Goal: Information Seeking & Learning: Learn about a topic

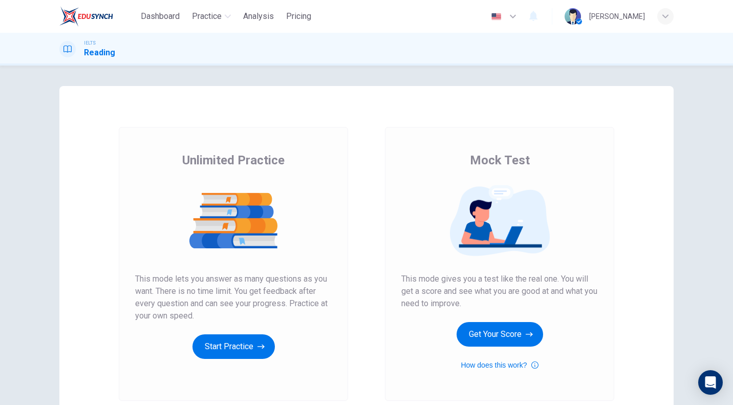
click at [53, 256] on div "Unlimited Practice Mock Test Unlimited Practice This mode lets you answer as ma…" at bounding box center [366, 264] width 647 height 356
click at [332, 216] on div "Unlimited Practice This mode lets you answer as many questions as you want. The…" at bounding box center [233, 264] width 229 height 274
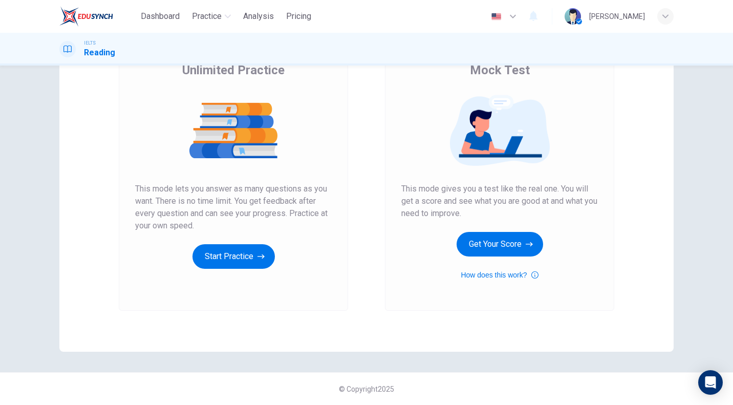
click at [47, 221] on div "Unlimited Practice Mock Test Unlimited Practice This mode lets you answer as ma…" at bounding box center [366, 174] width 647 height 356
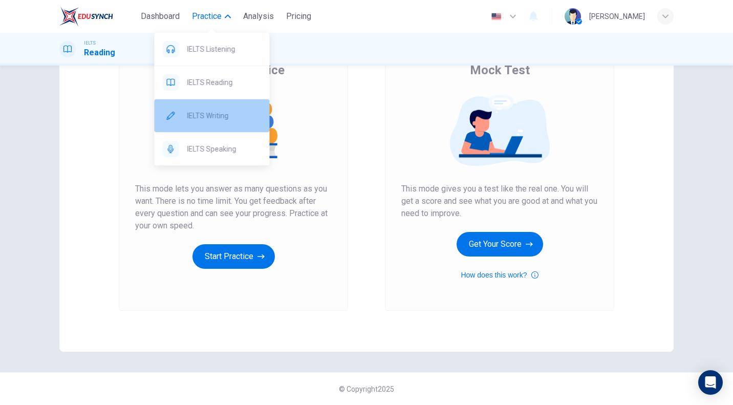
click at [219, 115] on span "IELTS Writing" at bounding box center [224, 116] width 74 height 12
click at [198, 115] on span "IELTS Writing" at bounding box center [224, 116] width 74 height 12
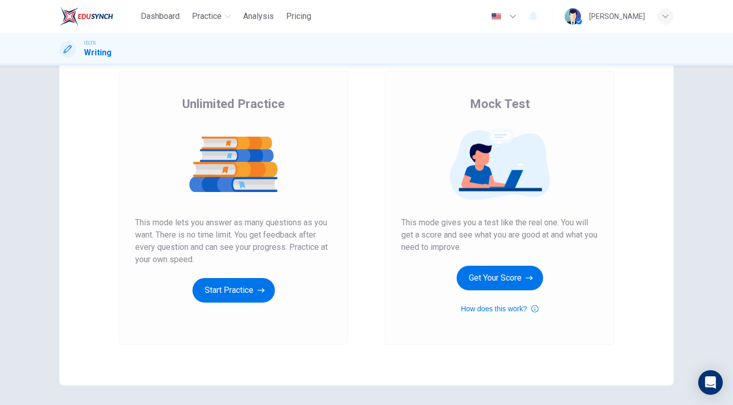
scroll to position [54, 0]
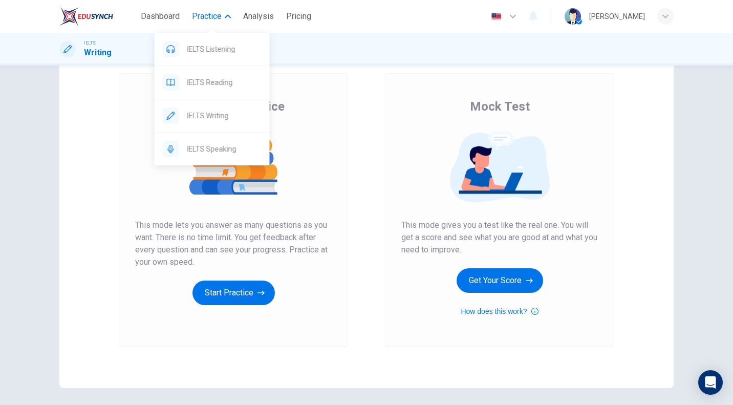
click at [220, 23] on button "Practice" at bounding box center [211, 16] width 47 height 18
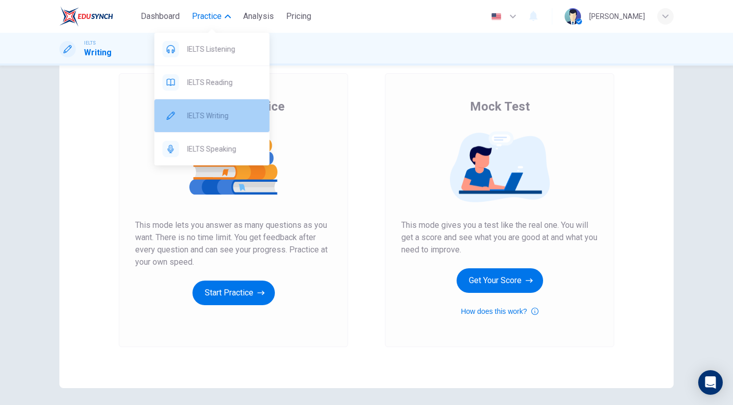
click at [190, 117] on span "IELTS Writing" at bounding box center [224, 116] width 74 height 12
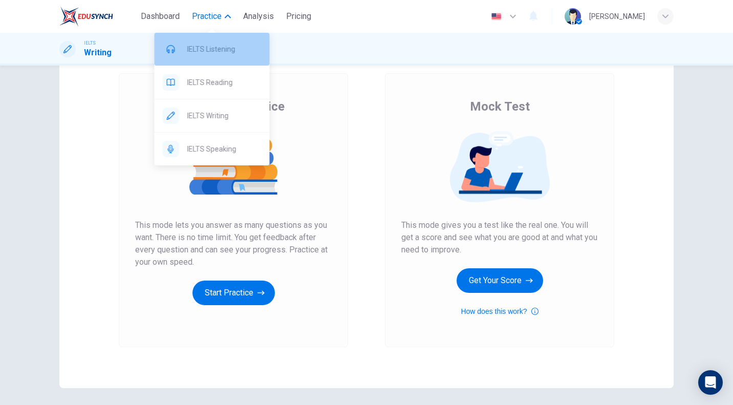
click at [230, 51] on span "IELTS Listening" at bounding box center [224, 49] width 74 height 12
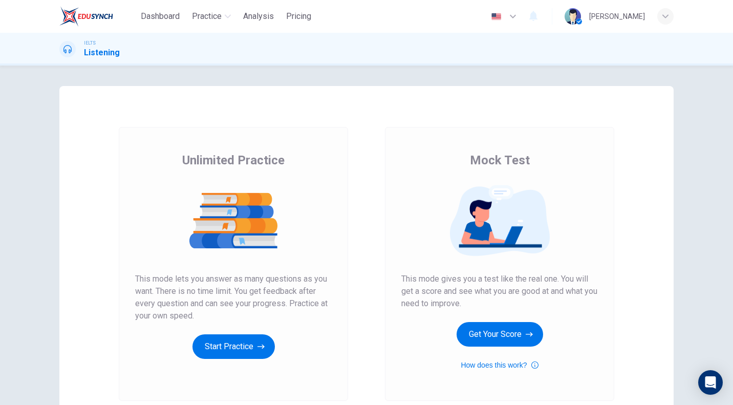
scroll to position [90, 0]
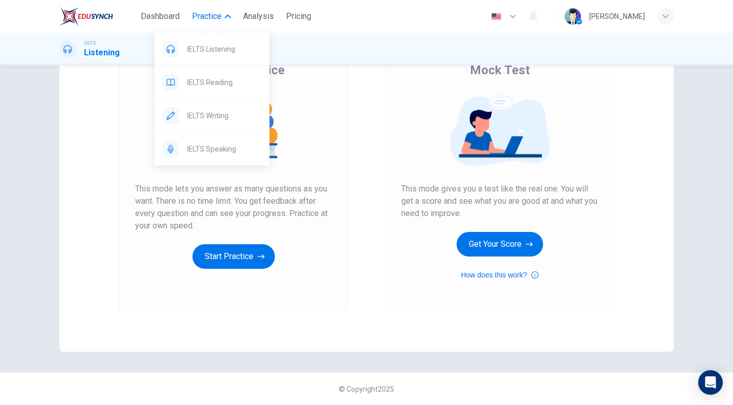
click at [220, 18] on span "Practice" at bounding box center [207, 16] width 30 height 12
click at [210, 117] on span "IELTS Writing" at bounding box center [224, 116] width 74 height 12
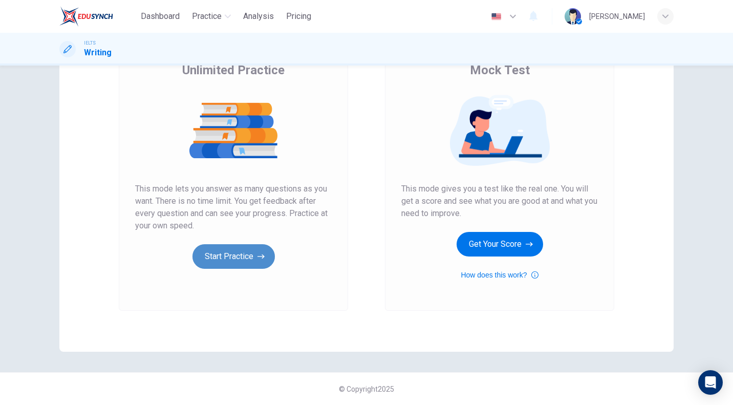
click at [226, 257] on button "Start Practice" at bounding box center [233, 256] width 82 height 25
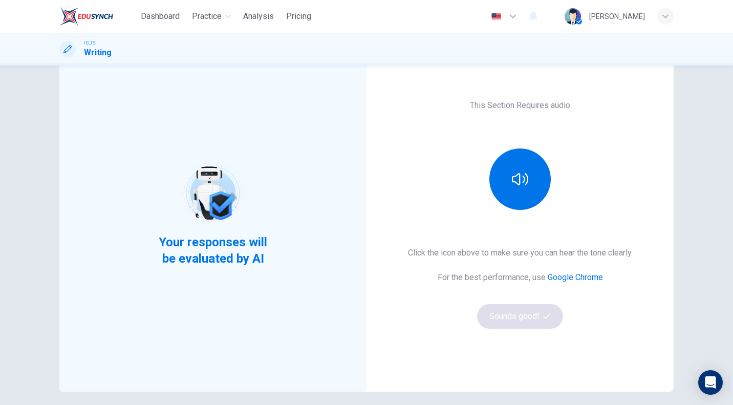
scroll to position [51, 0]
click at [512, 172] on icon "button" at bounding box center [520, 178] width 16 height 16
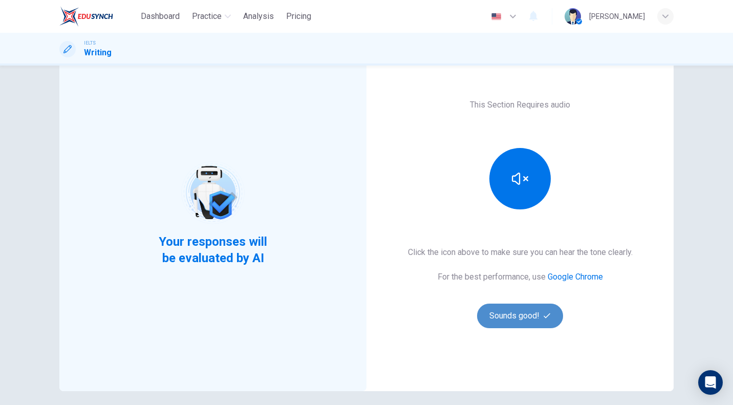
click at [509, 313] on button "Sounds good!" at bounding box center [520, 316] width 86 height 25
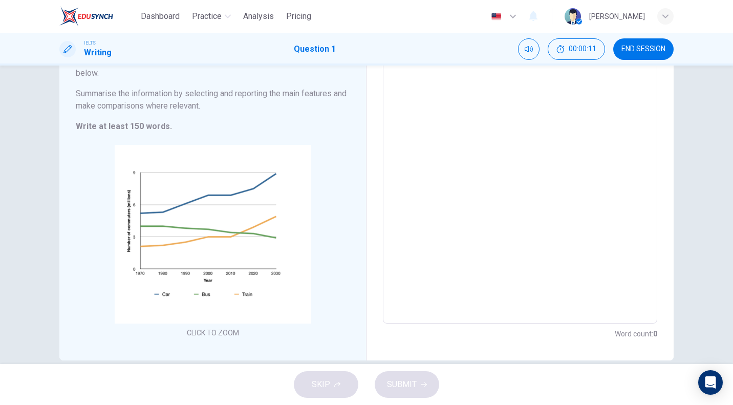
scroll to position [135, 0]
click at [708, 380] on icon "Open Intercom Messenger" at bounding box center [710, 382] width 12 height 13
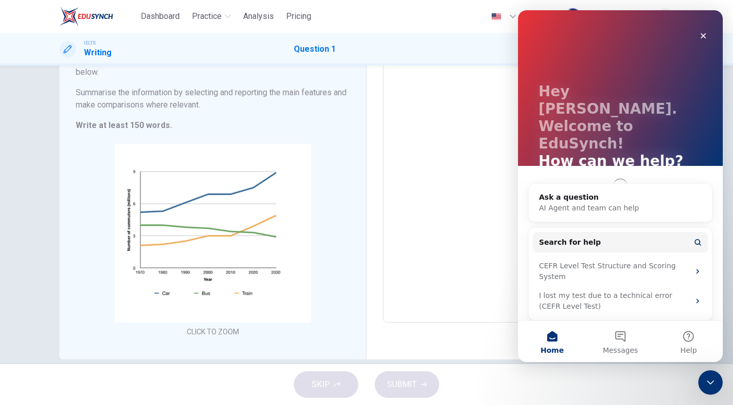
scroll to position [0, 0]
click at [703, 33] on icon "Close" at bounding box center [703, 36] width 8 height 8
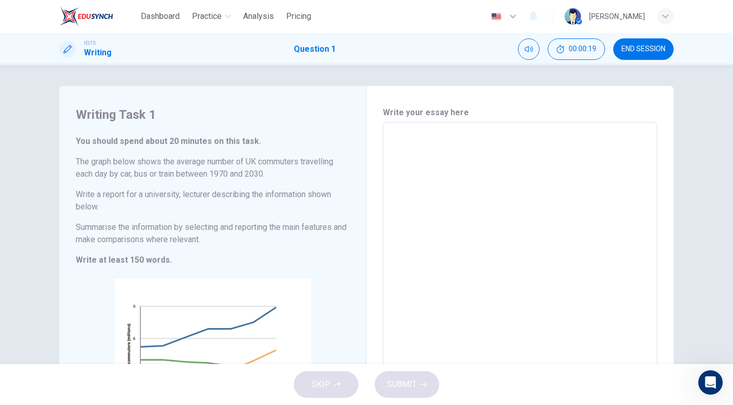
scroll to position [150, 0]
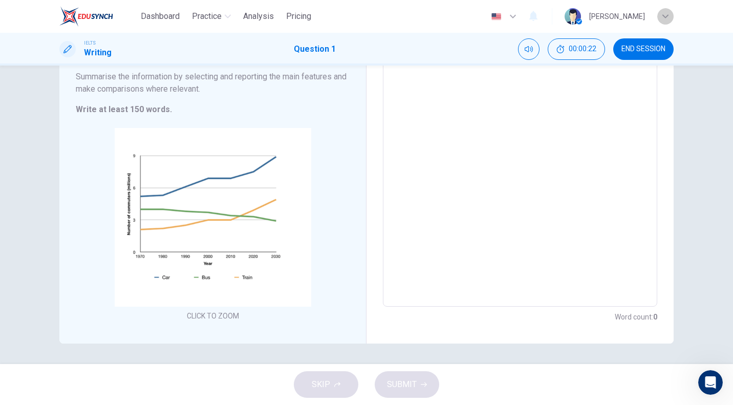
click at [667, 14] on icon "button" at bounding box center [665, 16] width 6 height 6
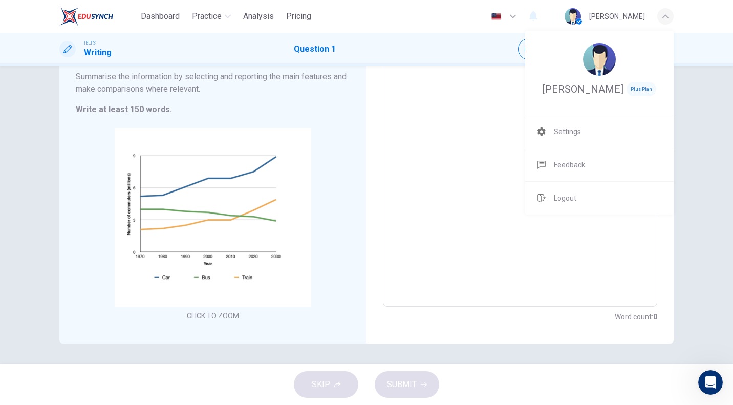
click at [667, 14] on div at bounding box center [366, 202] width 733 height 405
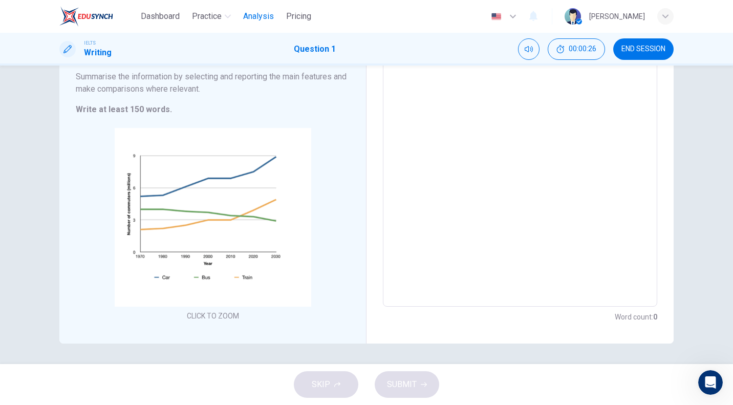
click at [256, 21] on span "Analysis" at bounding box center [258, 16] width 31 height 12
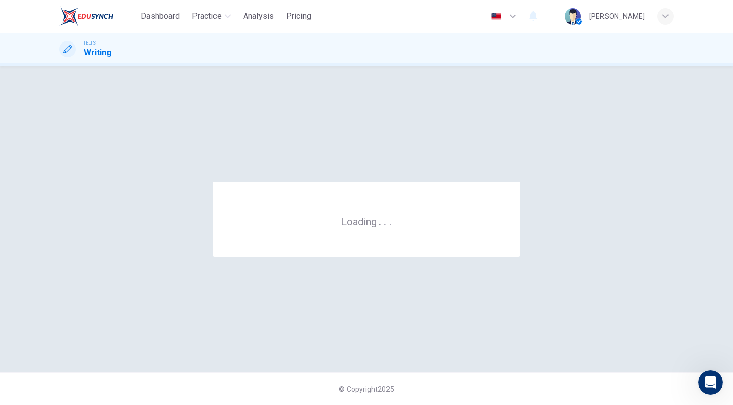
scroll to position [0, 0]
